Goal: Information Seeking & Learning: Find specific fact

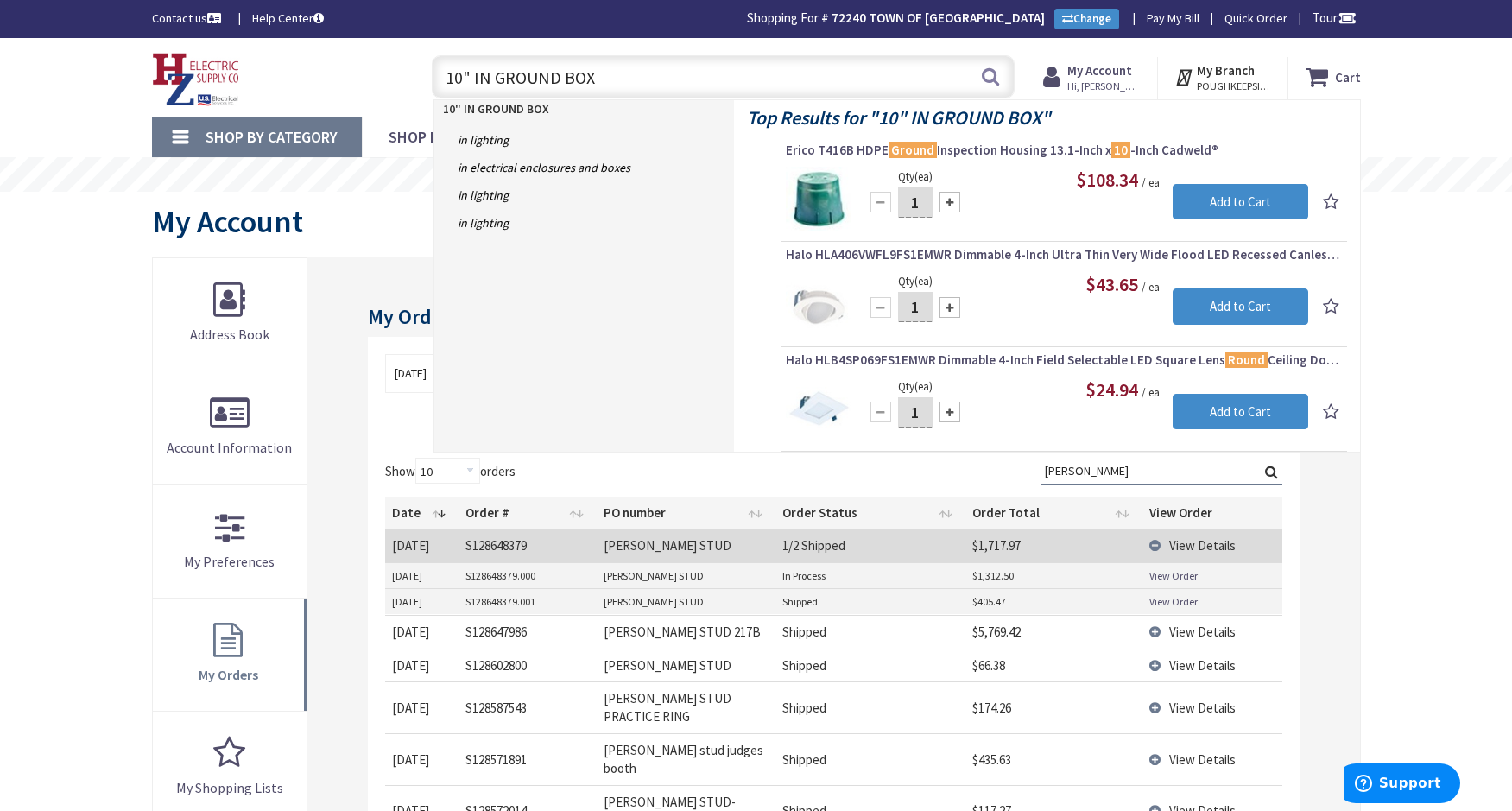
click at [732, 73] on input "10" IN GROUND BOX" at bounding box center [723, 77] width 583 height 43
click at [733, 73] on input "10" IN GROUND BOX" at bounding box center [723, 77] width 583 height 43
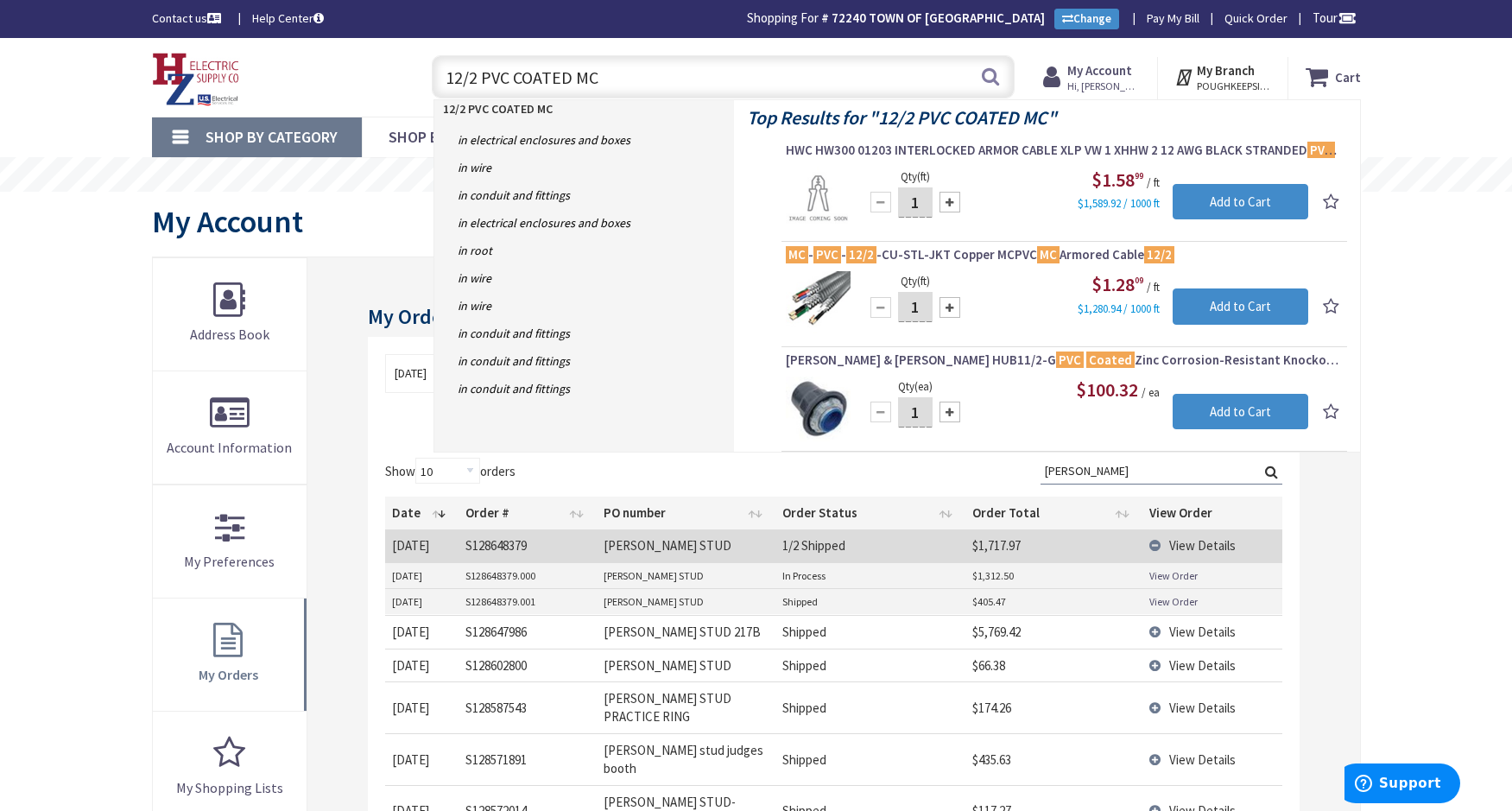
click at [624, 80] on input "12/2 PVC COATED MC" at bounding box center [723, 77] width 583 height 43
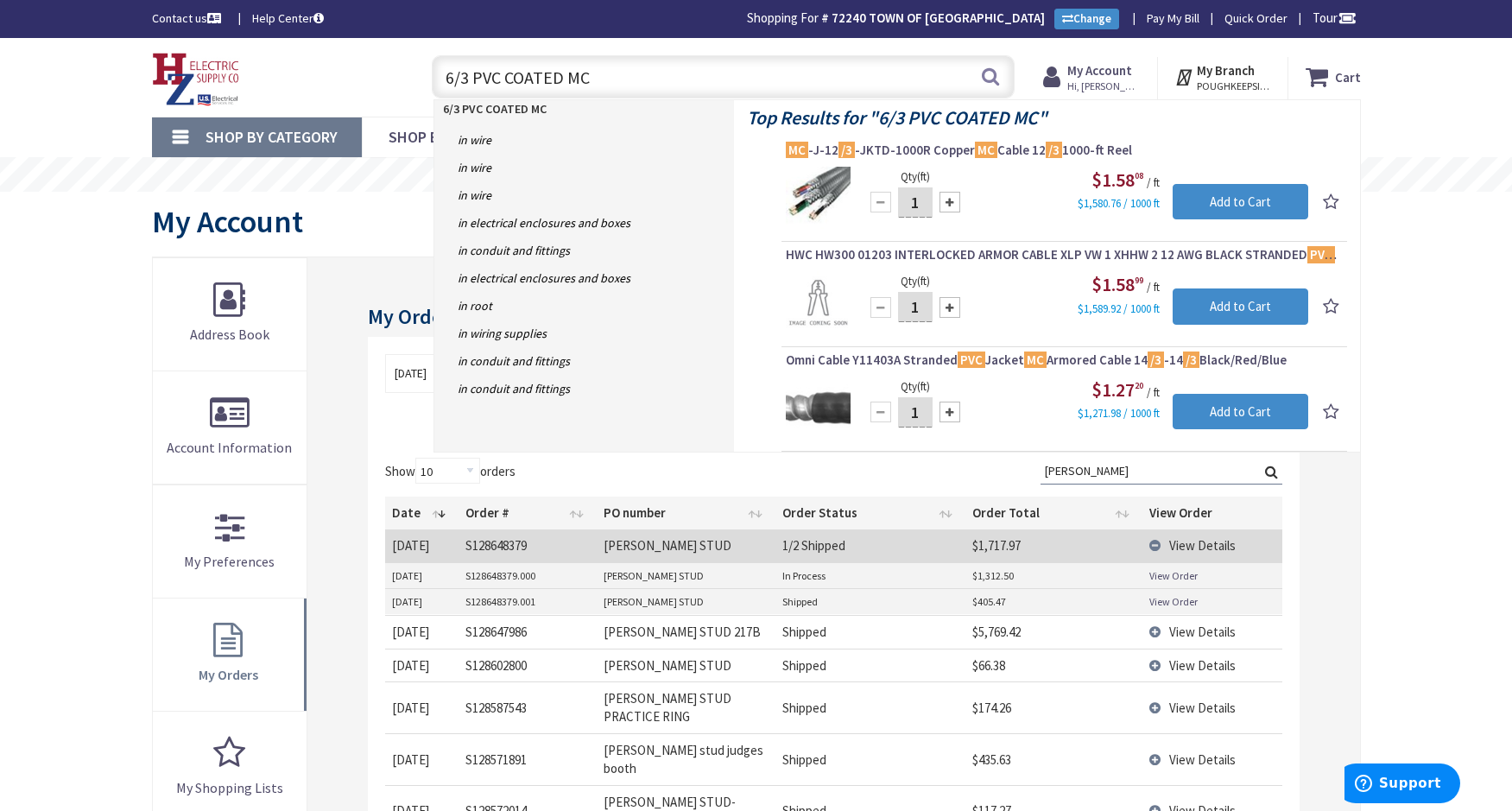
click at [824, 86] on input "6/3 PVC COATED MC" at bounding box center [723, 77] width 583 height 43
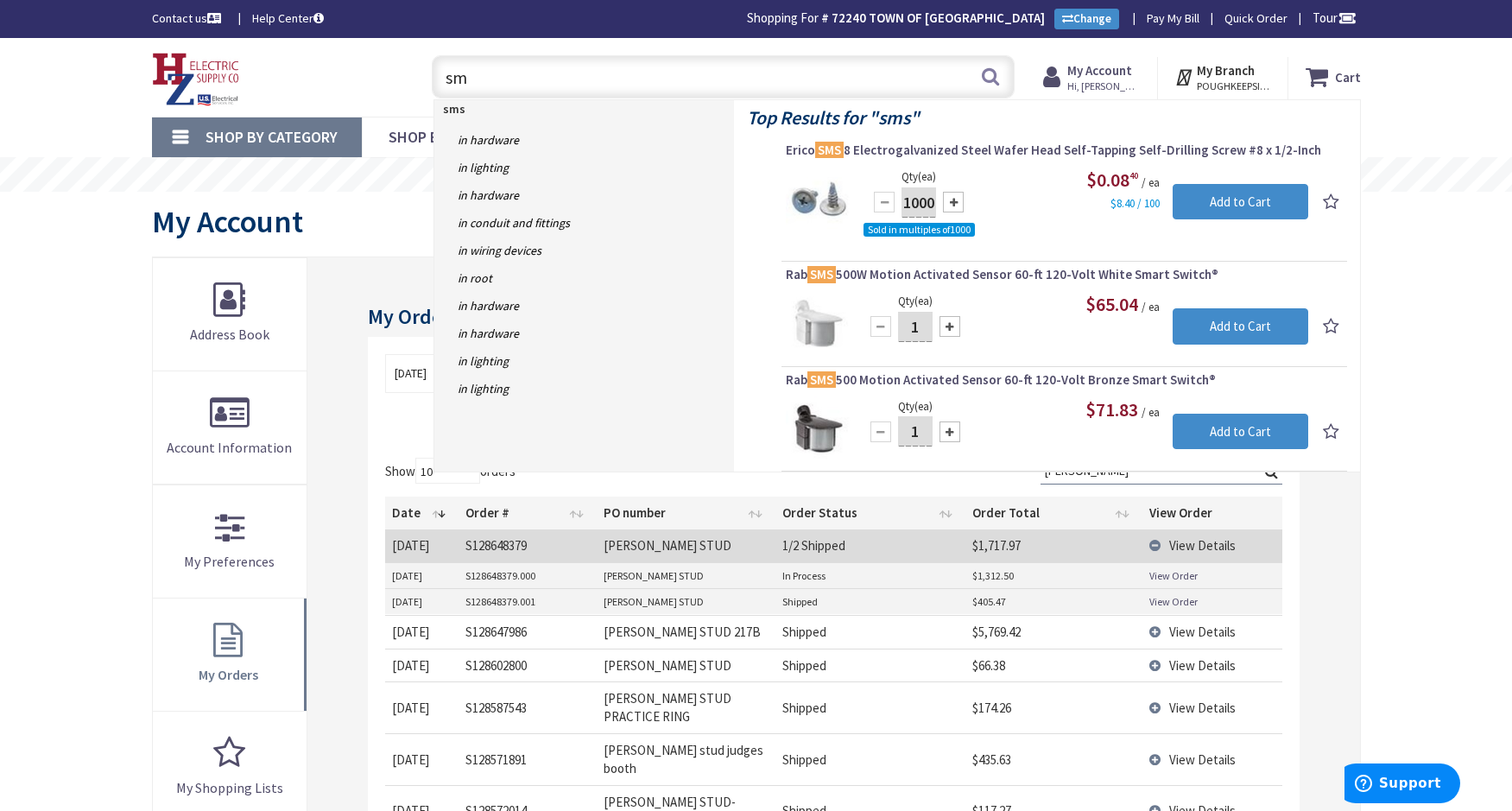
type input "s"
